Goal: Information Seeking & Learning: Learn about a topic

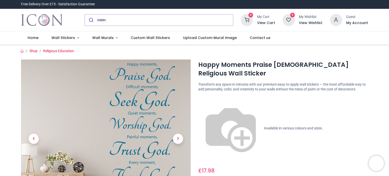
click at [113, 37] on link "Wall Murals" at bounding box center [105, 37] width 39 height 13
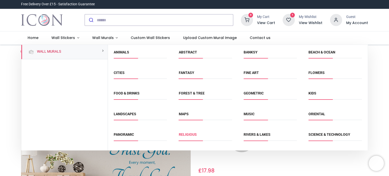
click at [187, 133] on link "Religious" at bounding box center [188, 134] width 18 height 4
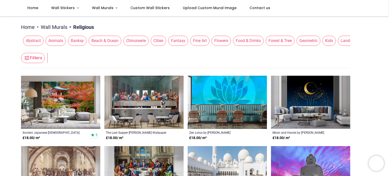
scroll to position [53, 0]
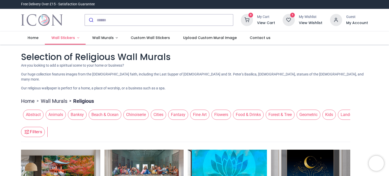
click at [78, 37] on link "Wall Stickers" at bounding box center [65, 37] width 41 height 13
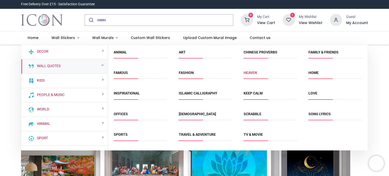
click at [249, 73] on link "Heaven" at bounding box center [250, 73] width 13 height 4
